Goal: Navigation & Orientation: Find specific page/section

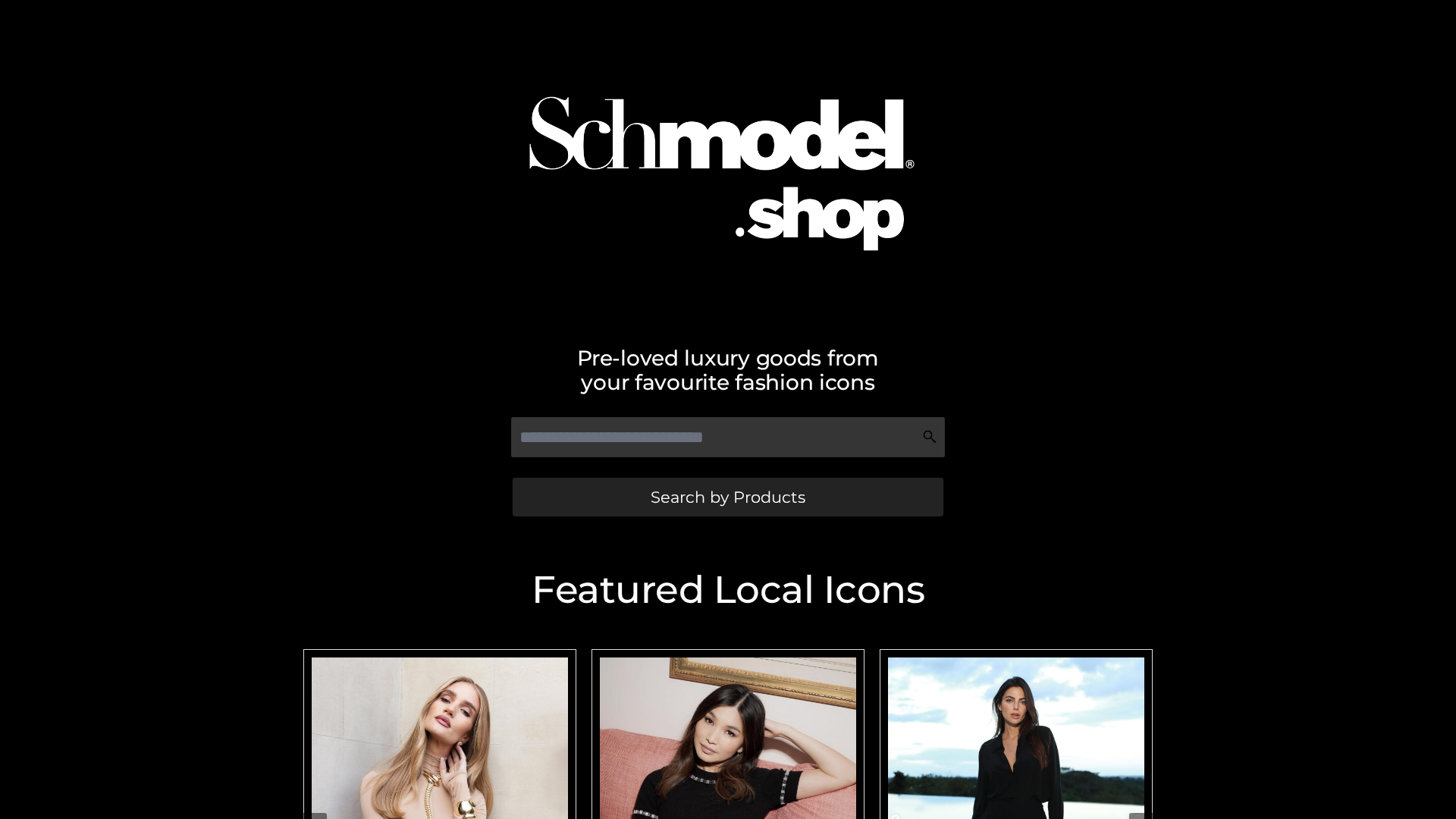
click at [727, 496] on span "Search by Products" at bounding box center [728, 497] width 154 height 15
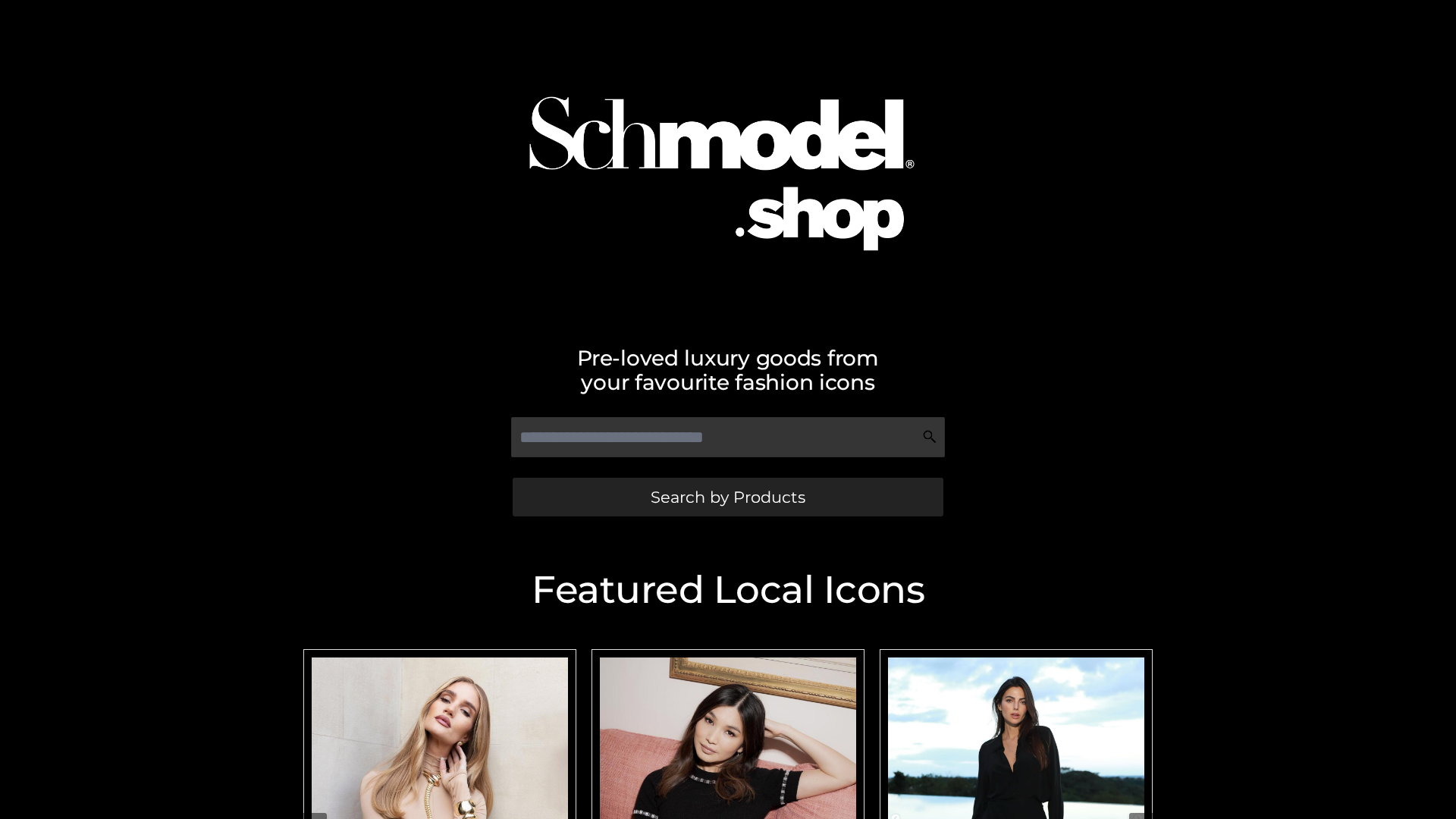
click at [727, 496] on span "Search by Products" at bounding box center [728, 497] width 154 height 15
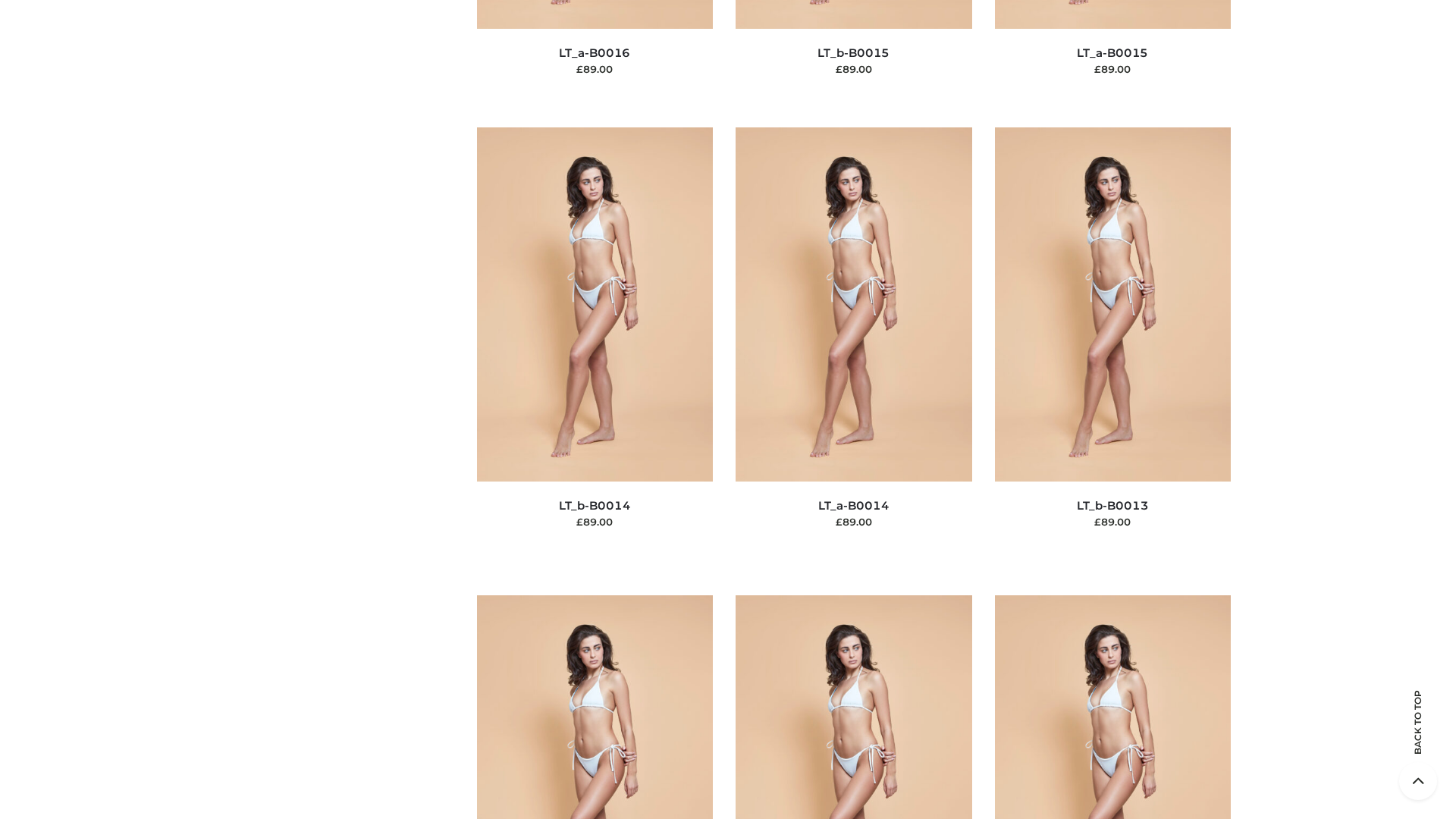
scroll to position [5394, 0]
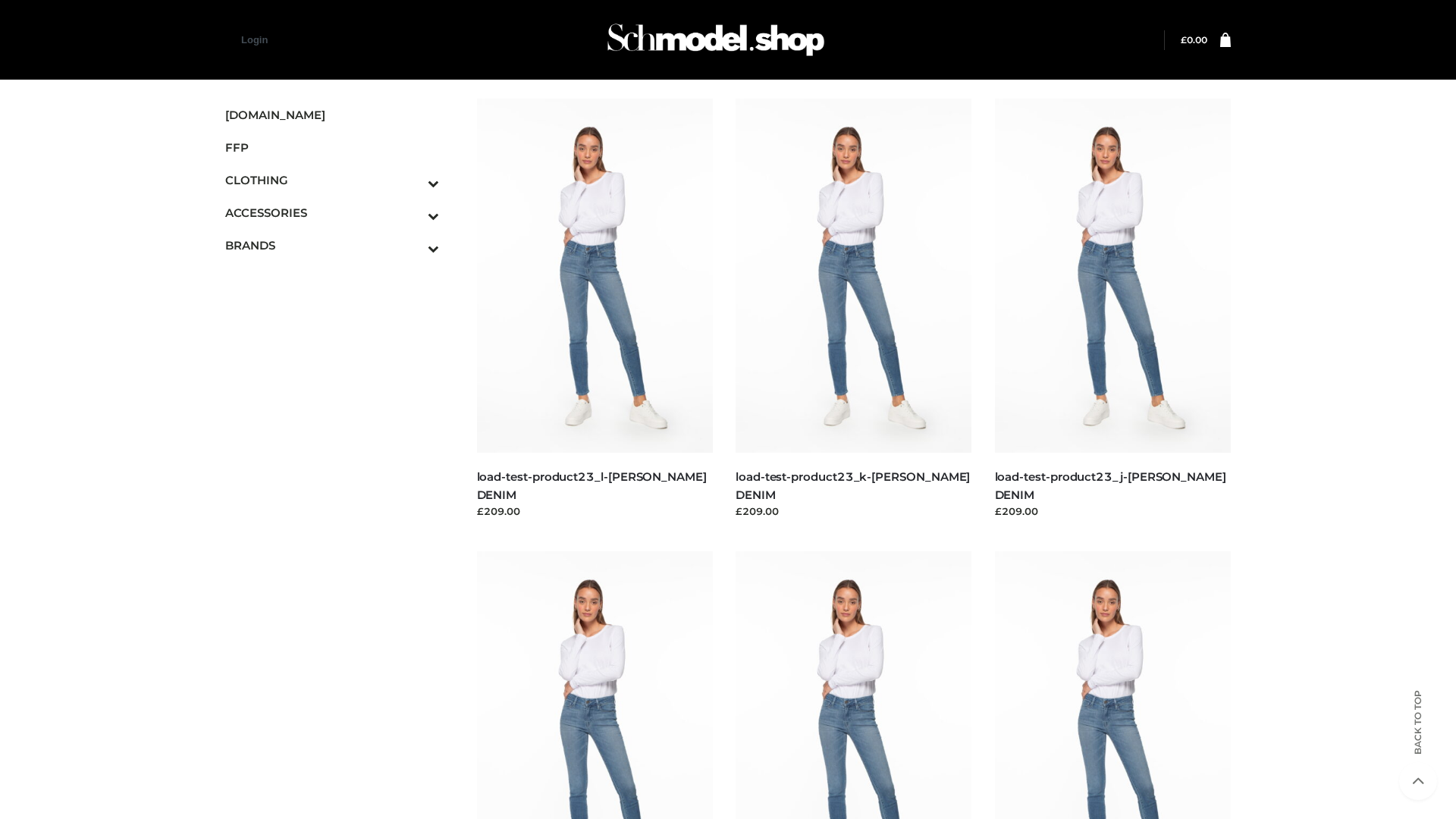
scroll to position [1331, 0]
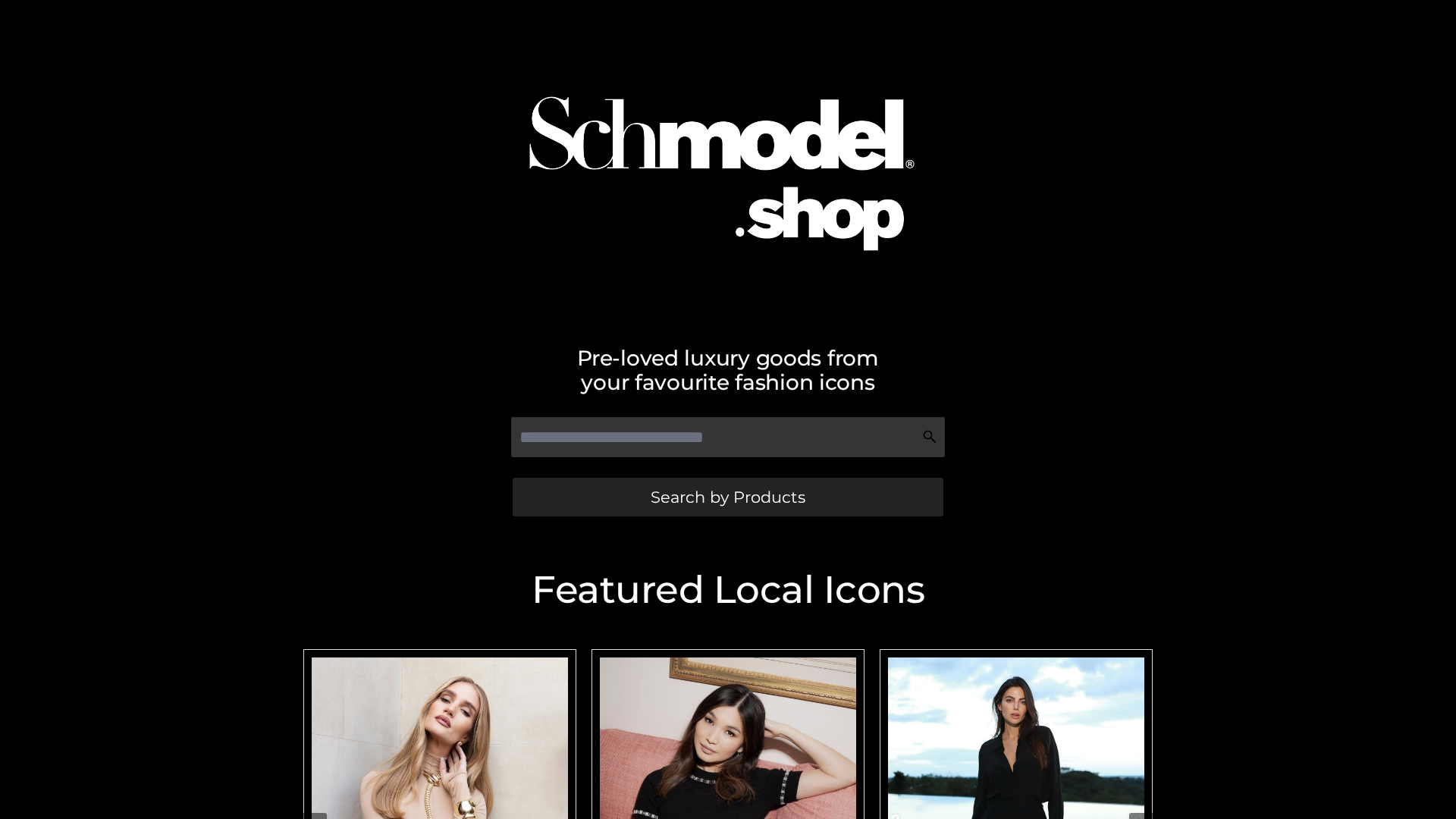
click at [727, 496] on span "Search by Products" at bounding box center [728, 497] width 154 height 15
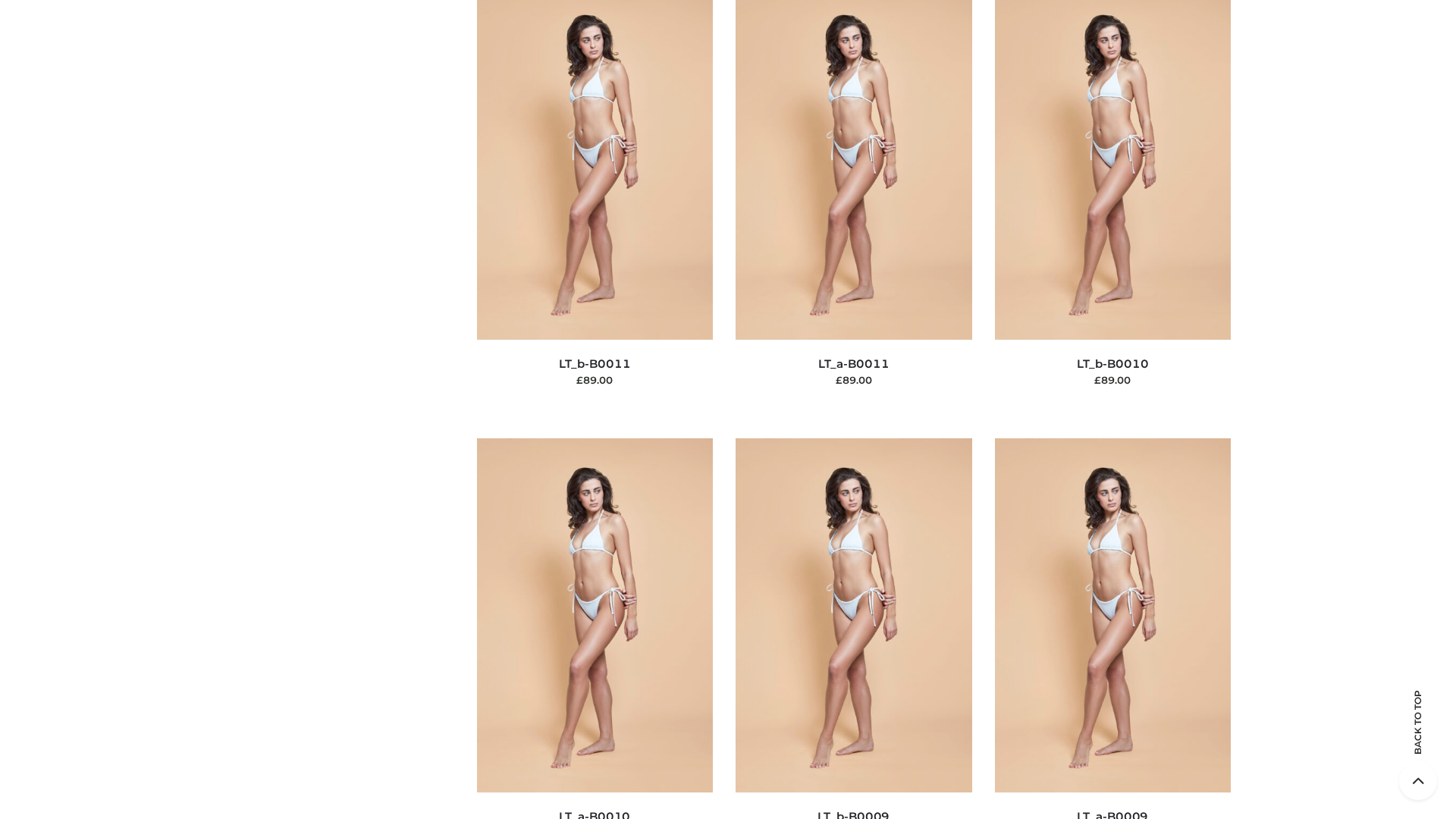
scroll to position [6812, 0]
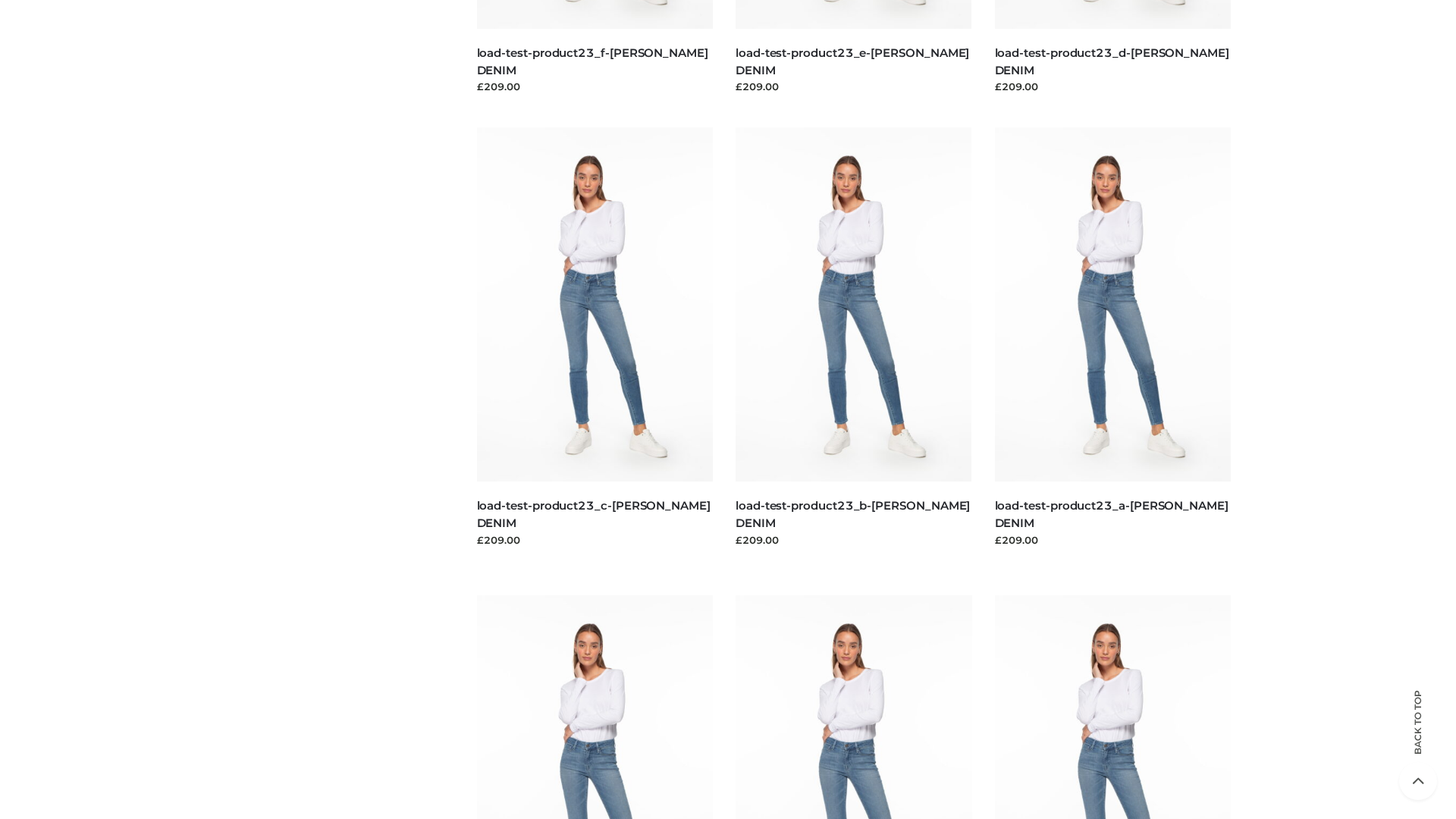
scroll to position [1331, 0]
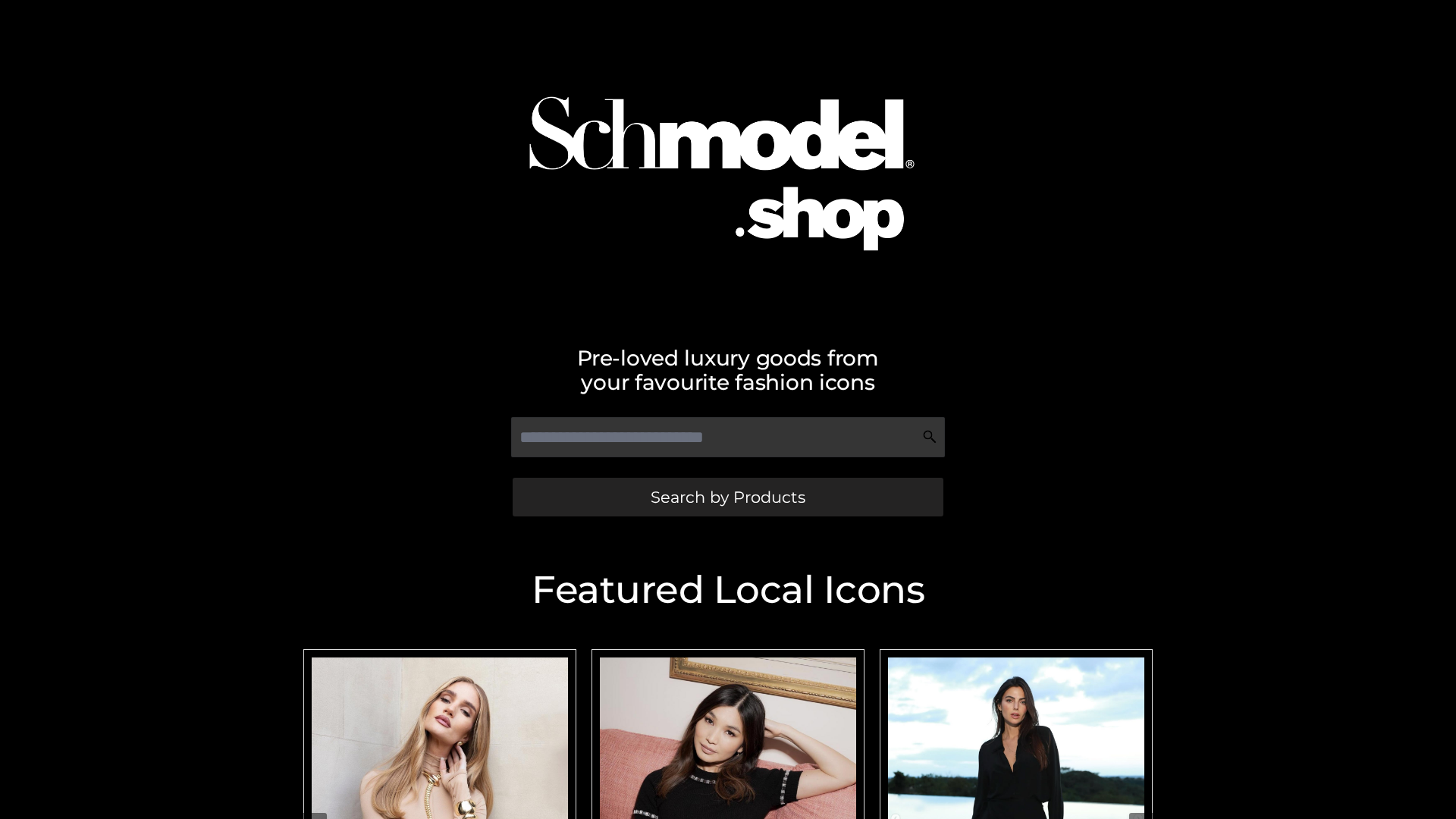
click at [727, 496] on span "Search by Products" at bounding box center [728, 497] width 154 height 15
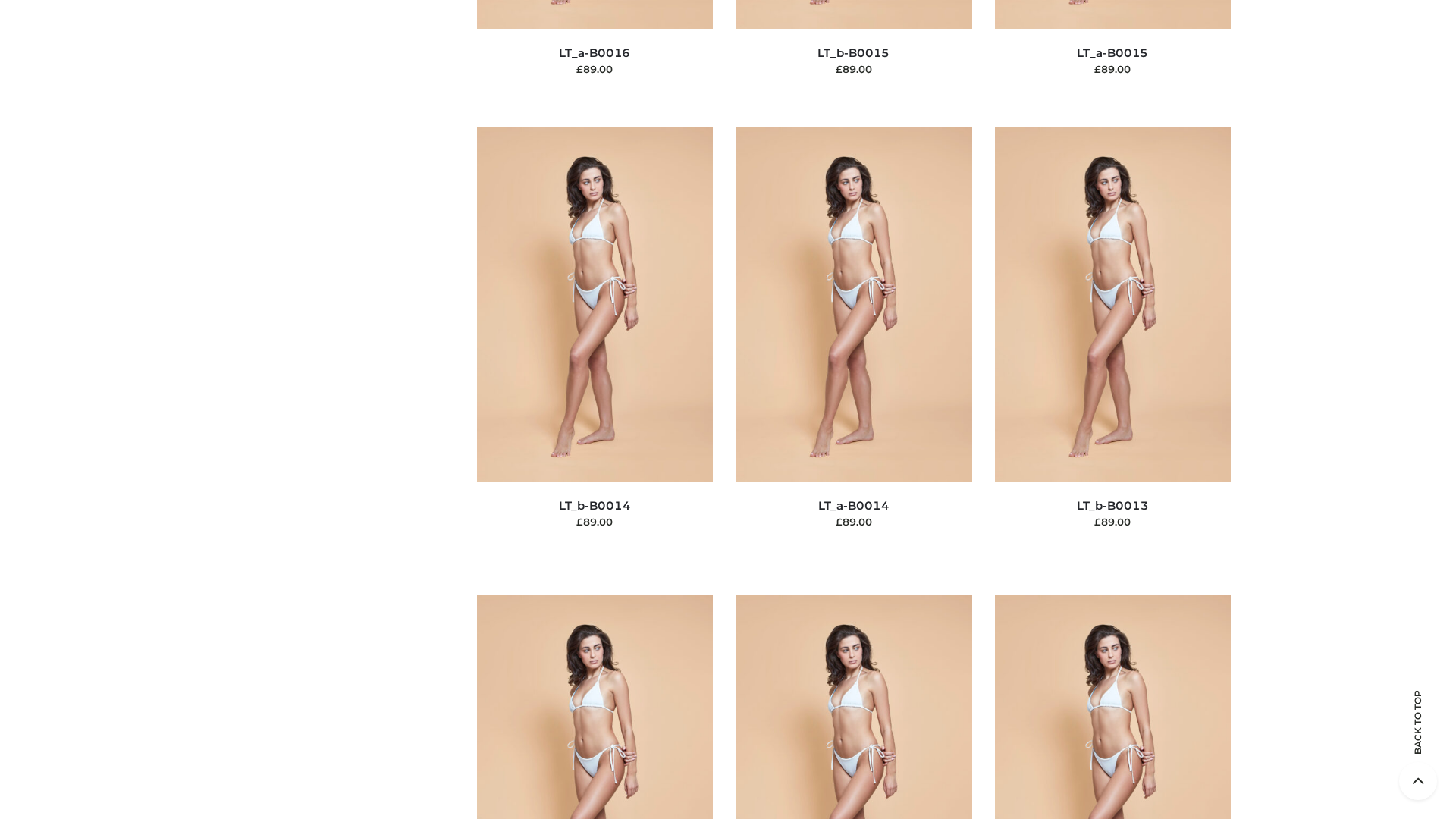
scroll to position [5394, 0]
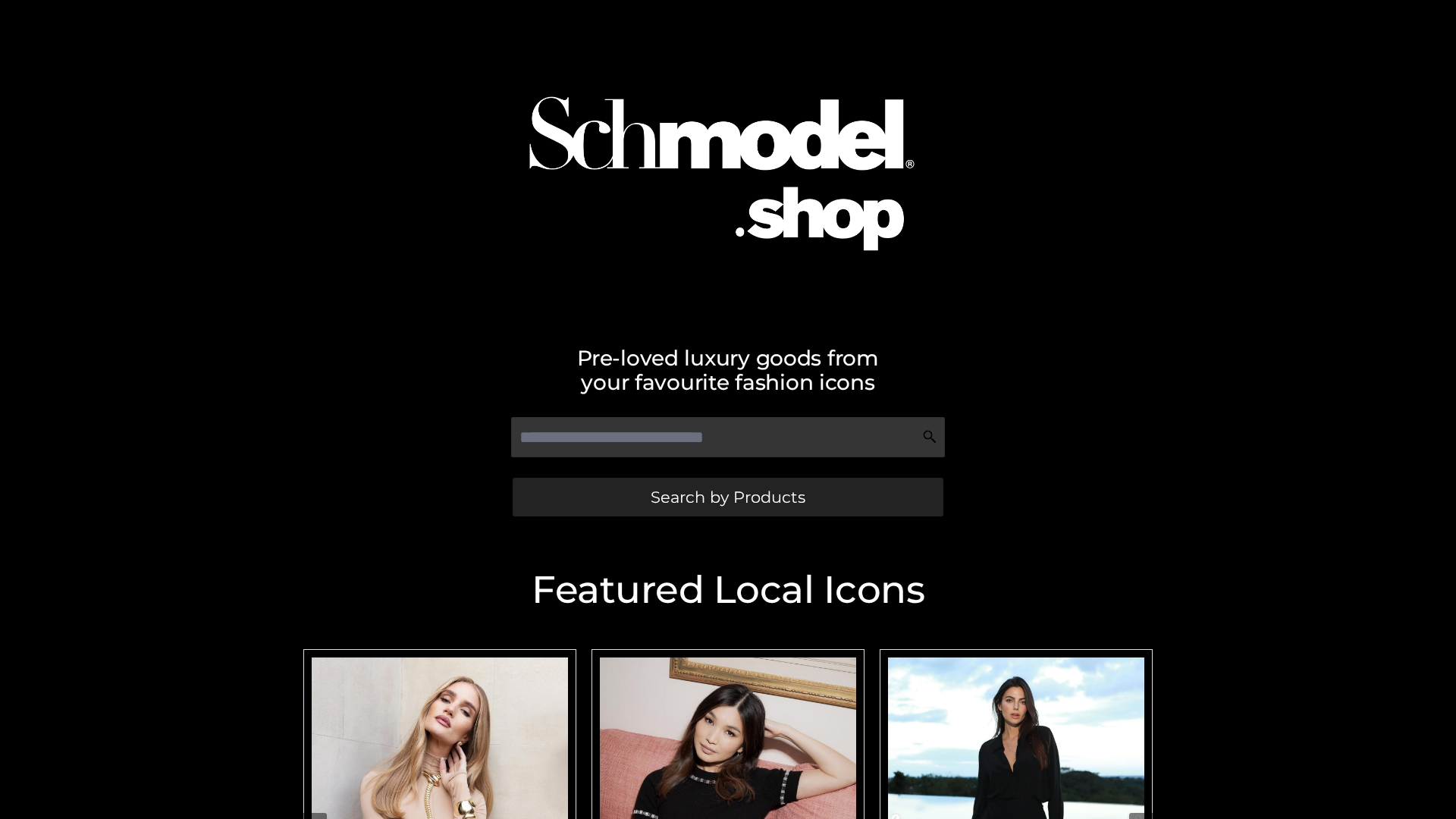
click at [727, 496] on span "Search by Products" at bounding box center [728, 497] width 154 height 15
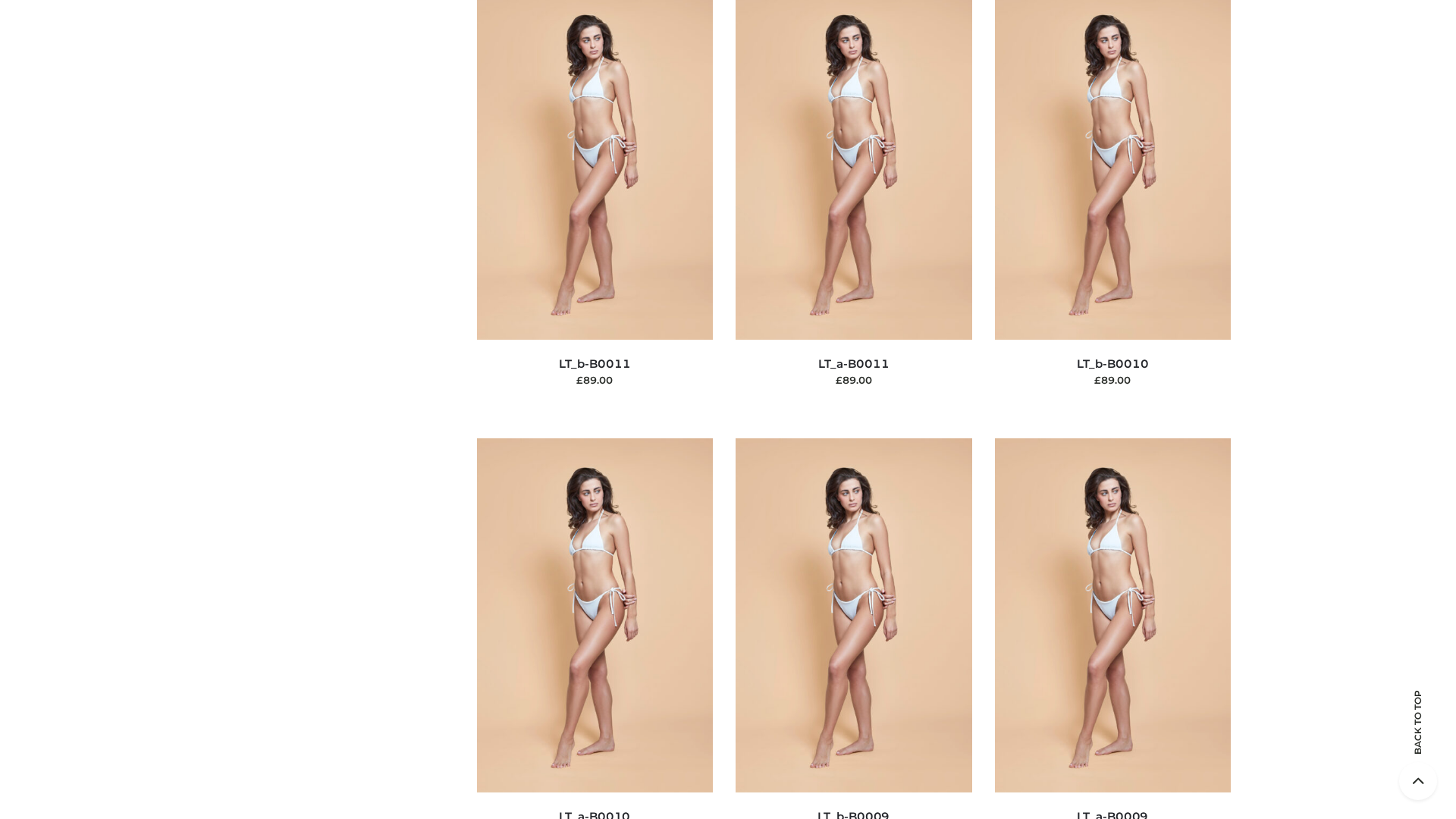
scroll to position [6812, 0]
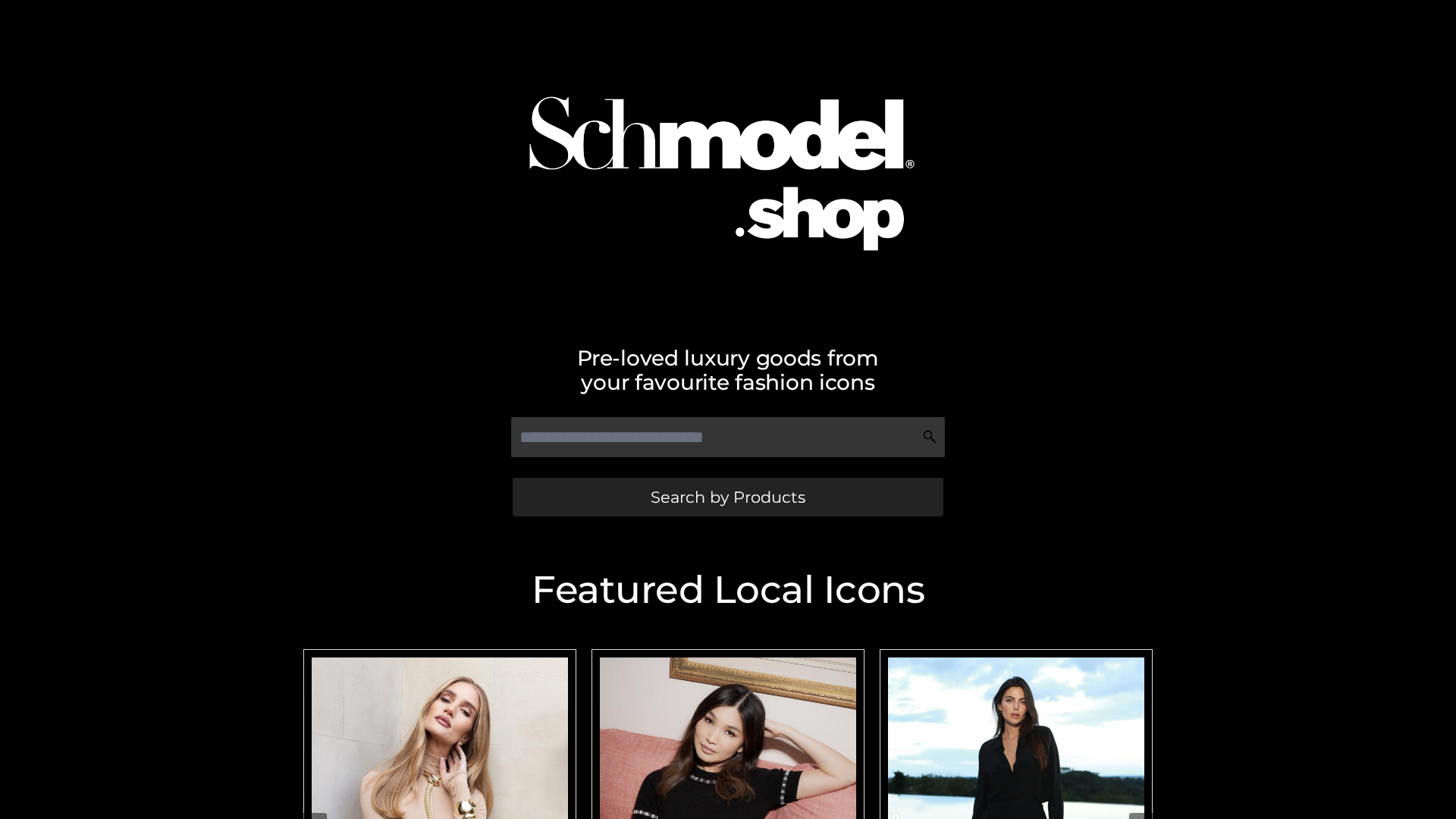
click at [727, 496] on span "Search by Products" at bounding box center [728, 497] width 154 height 15
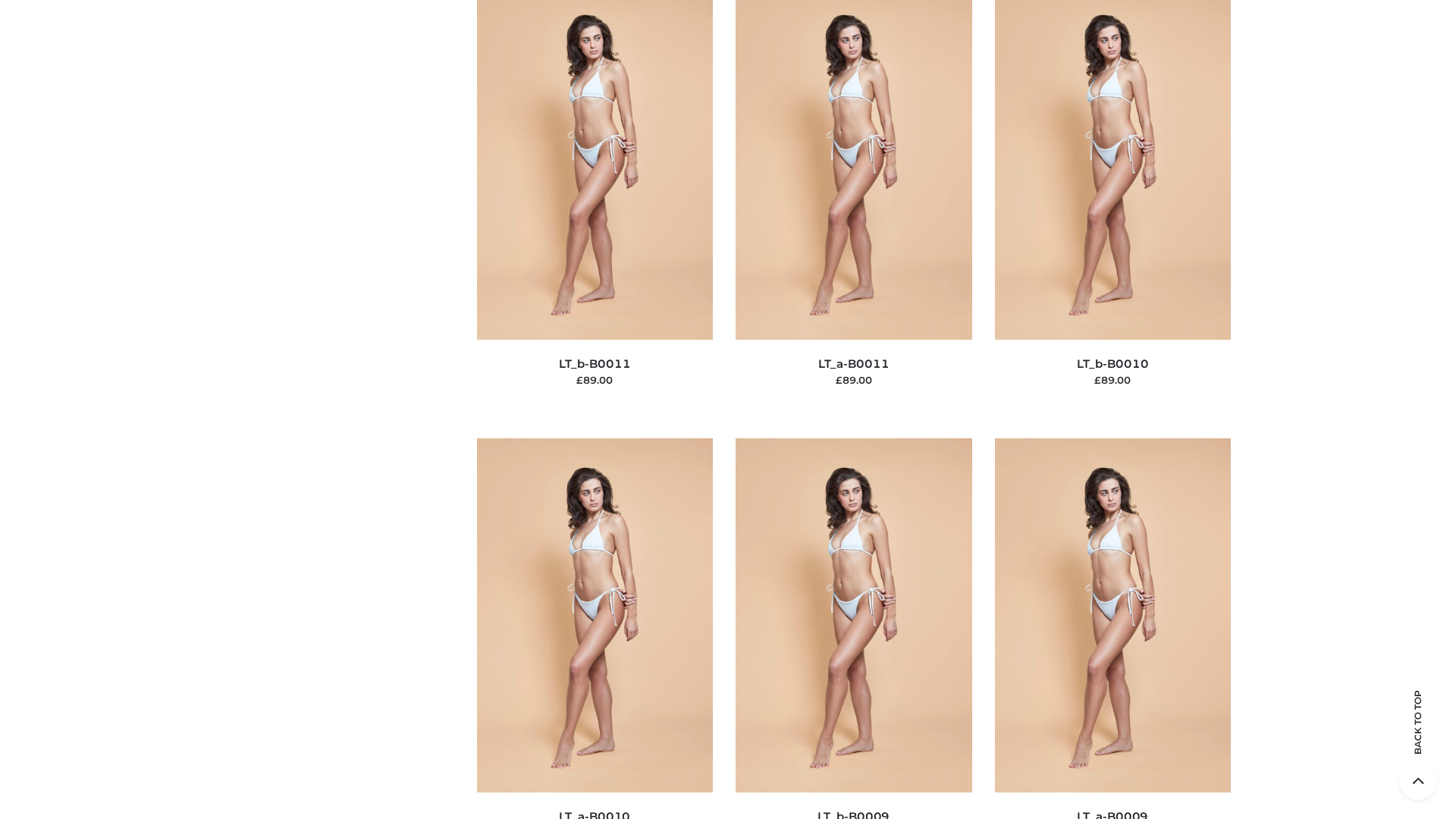
scroll to position [6812, 0]
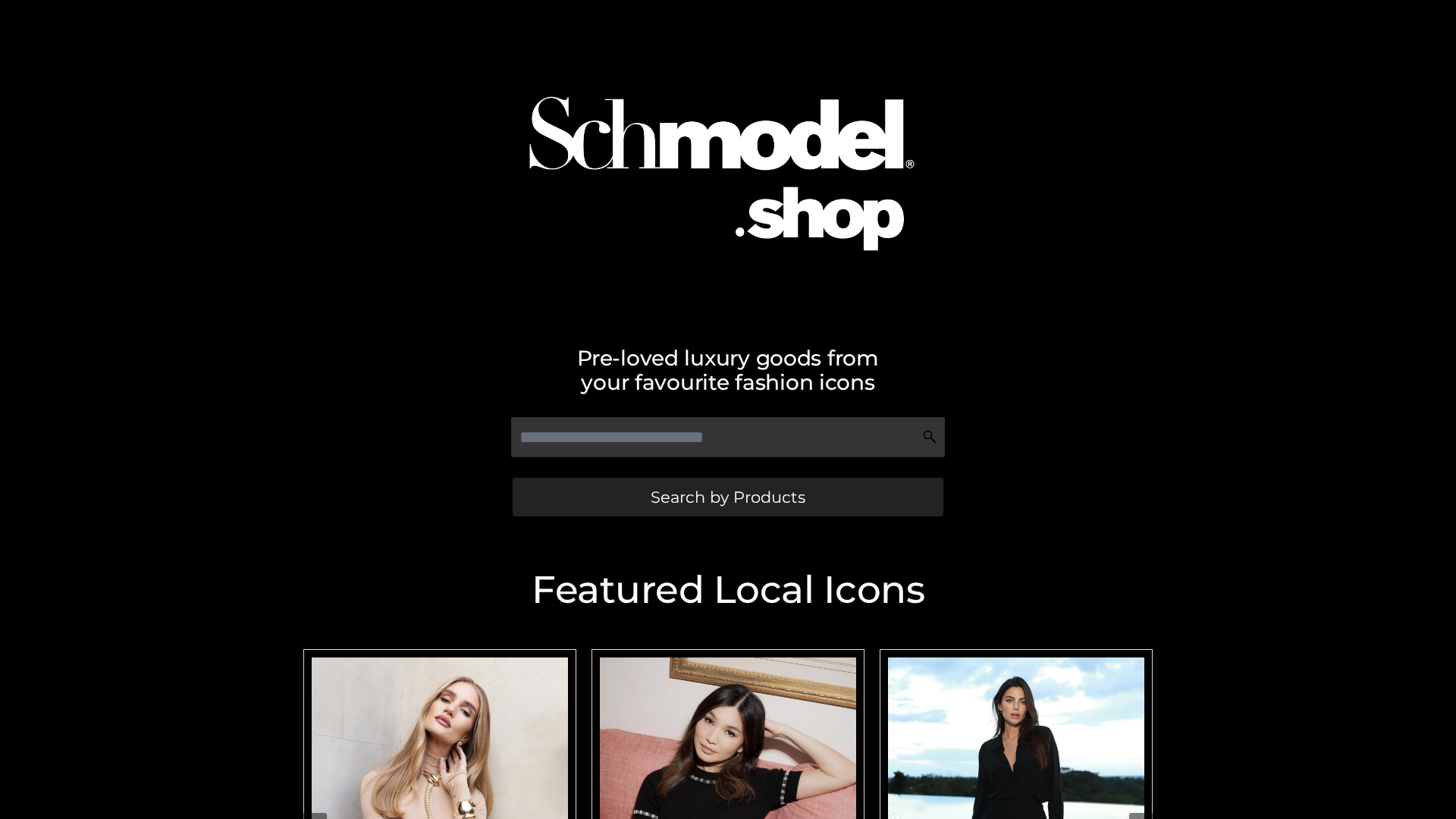
click at [727, 496] on span "Search by Products" at bounding box center [728, 497] width 154 height 15
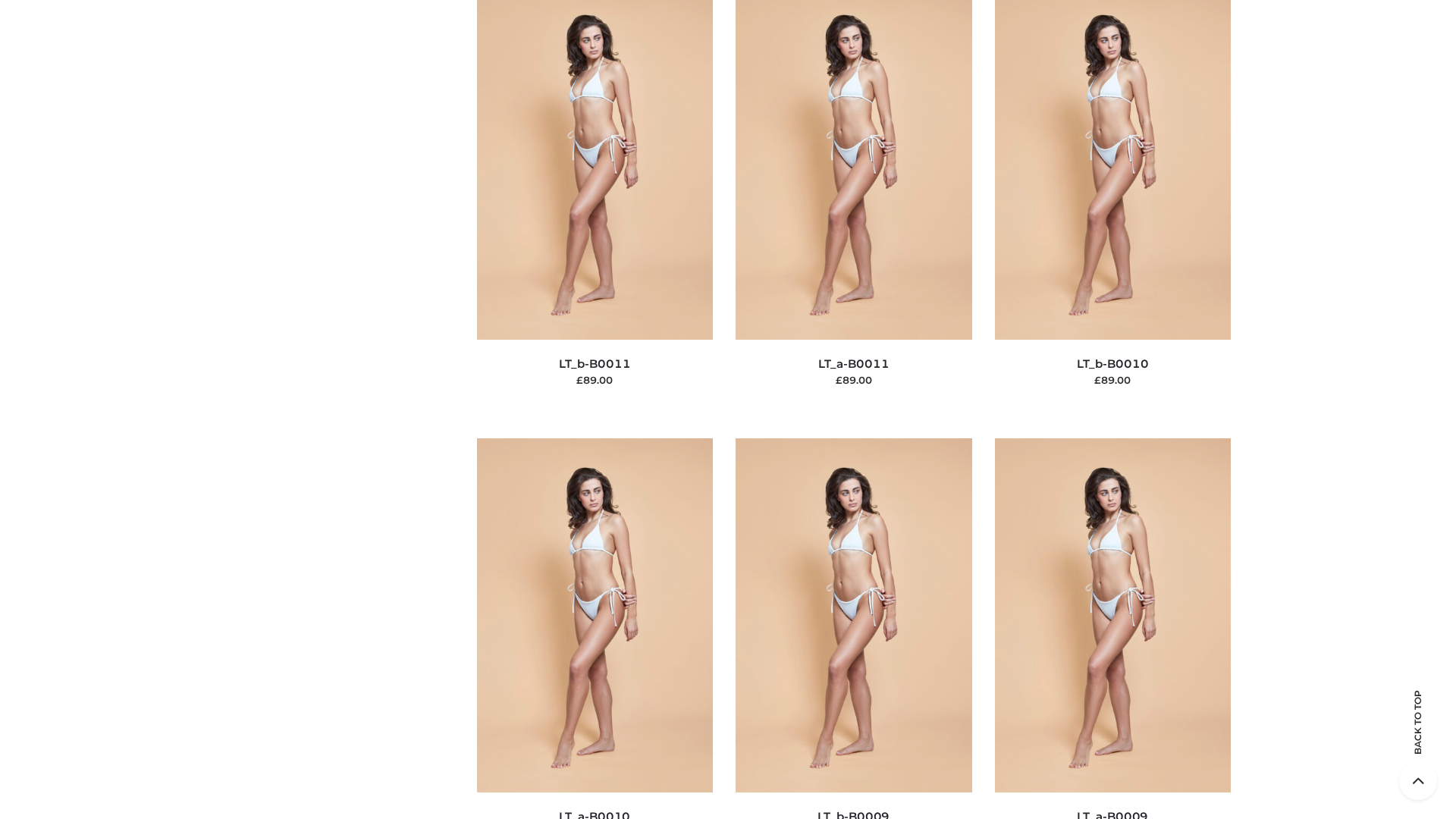
scroll to position [6812, 0]
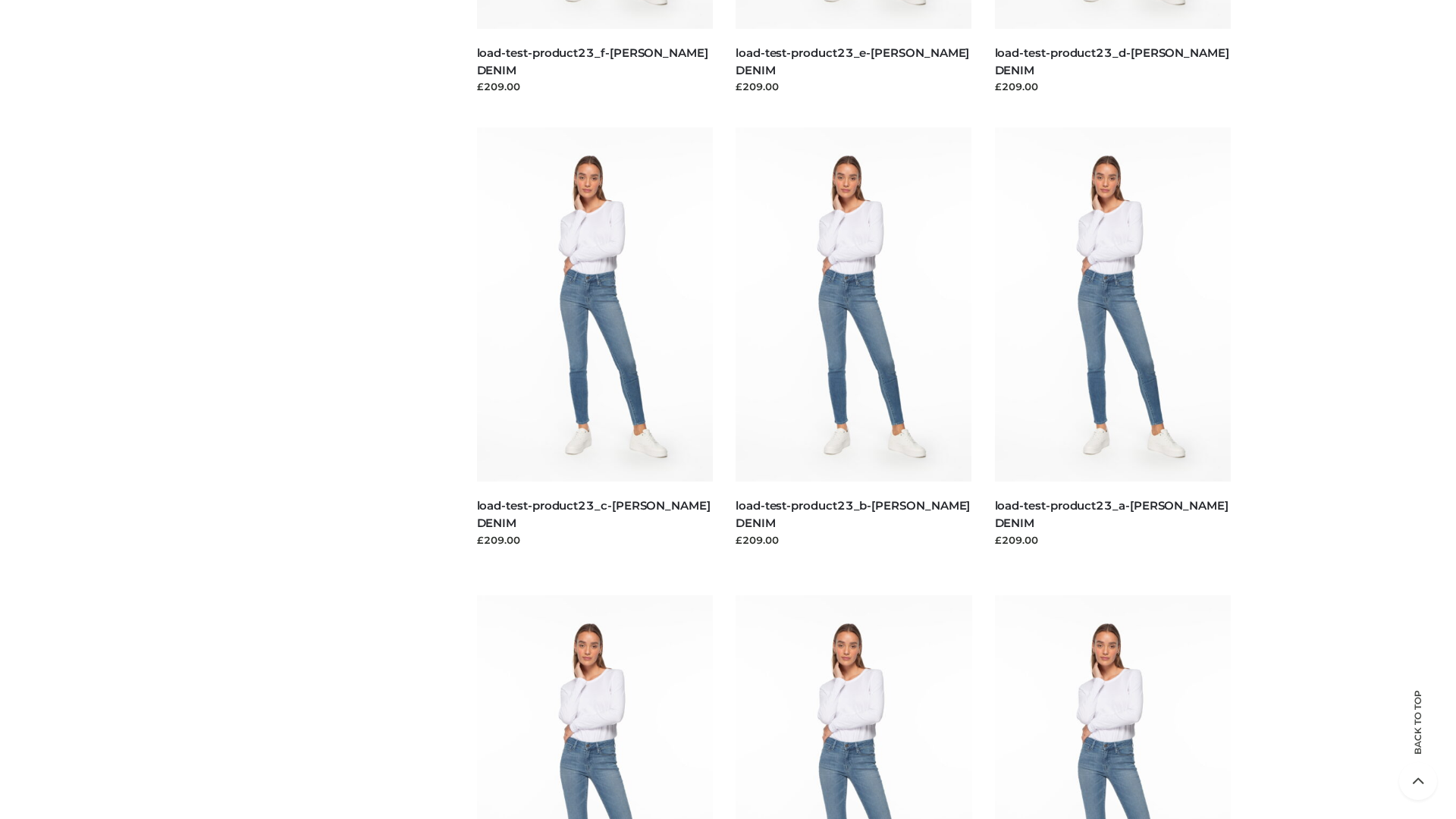
scroll to position [1331, 0]
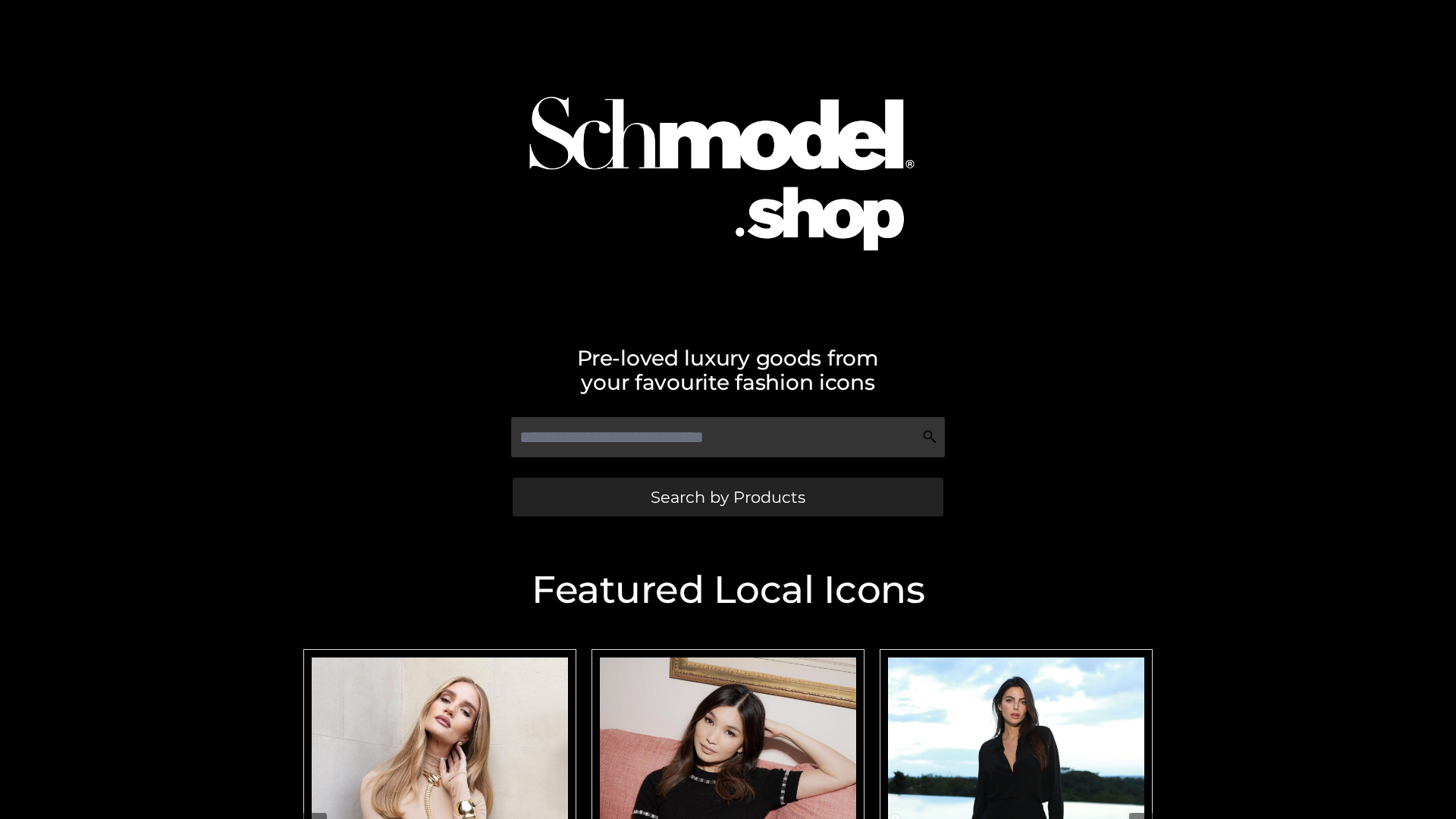
click at [727, 496] on span "Search by Products" at bounding box center [728, 497] width 154 height 15
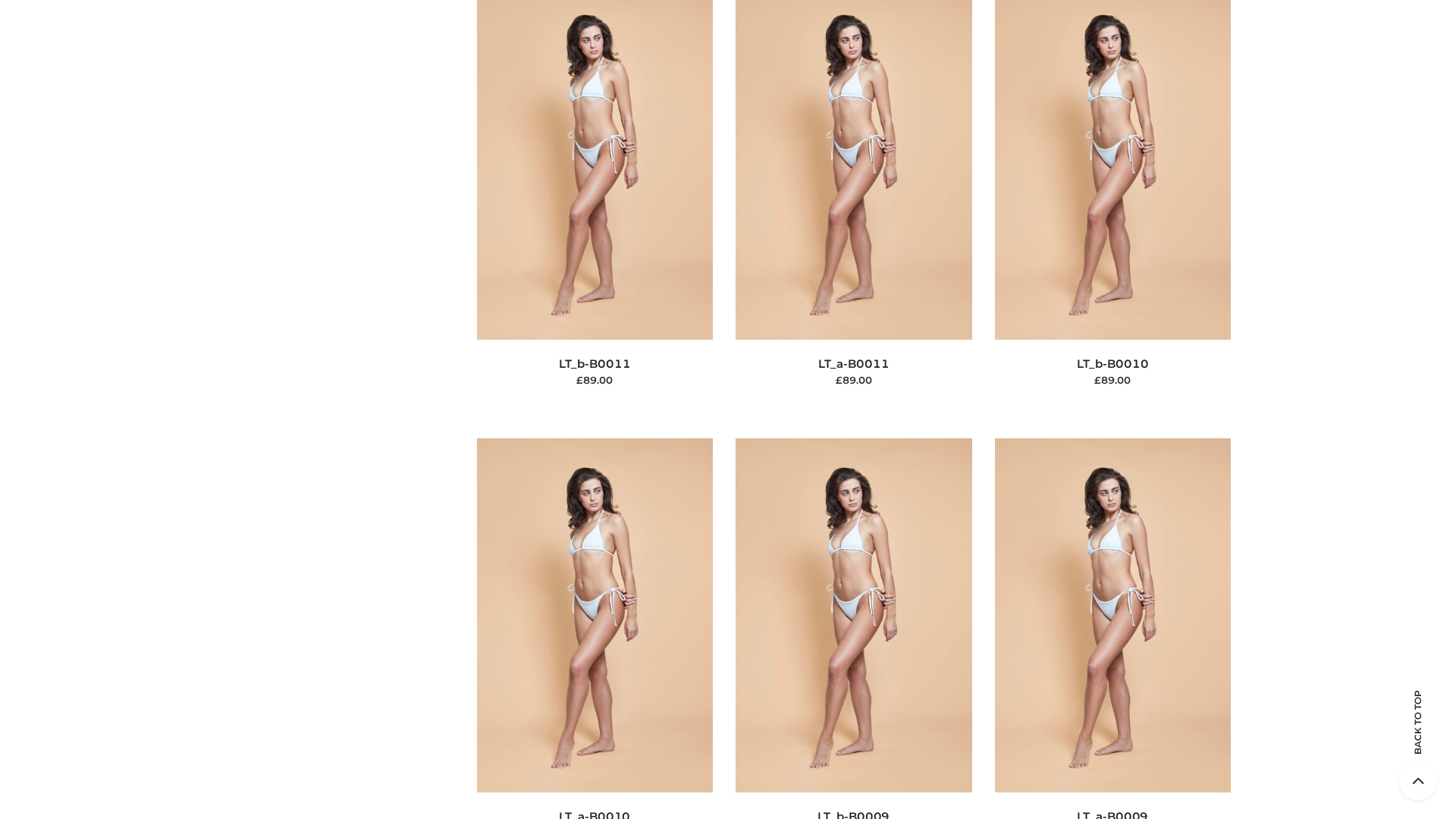
scroll to position [6812, 0]
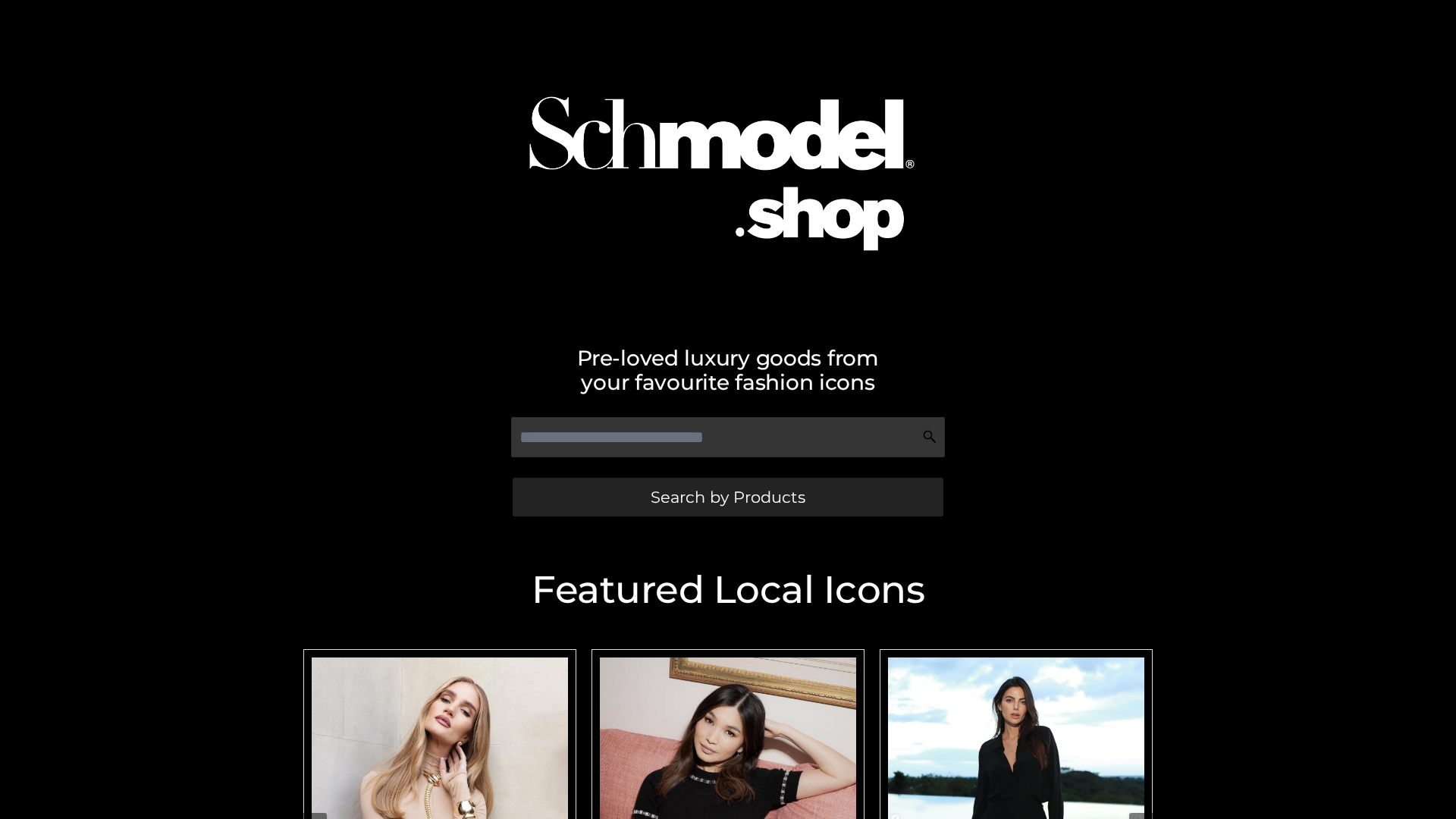
click at [727, 496] on span "Search by Products" at bounding box center [728, 497] width 154 height 15
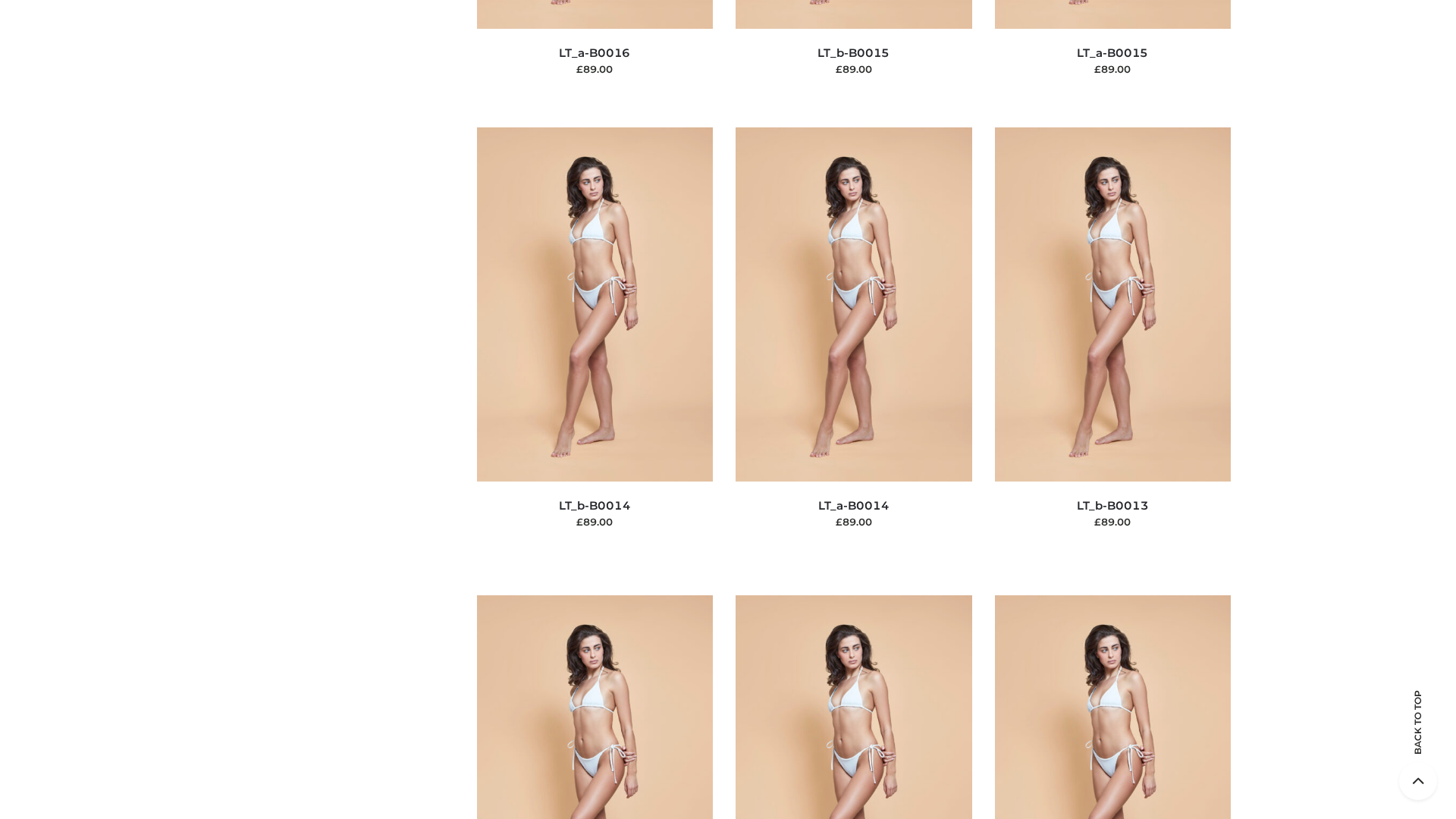
scroll to position [5394, 0]
